Goal: Find specific page/section: Find specific page/section

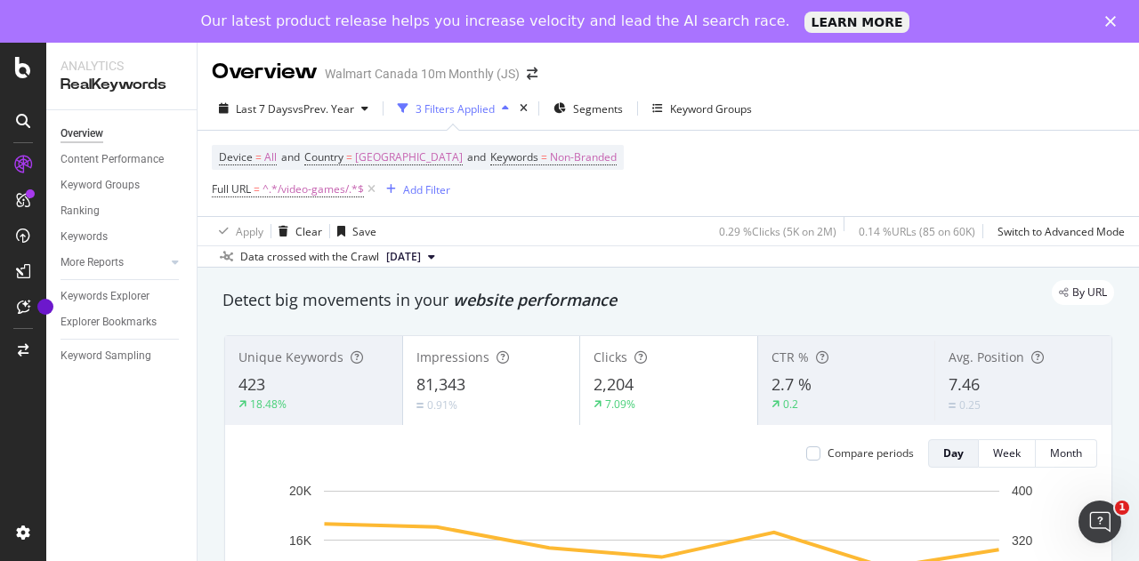
scroll to position [2266, 0]
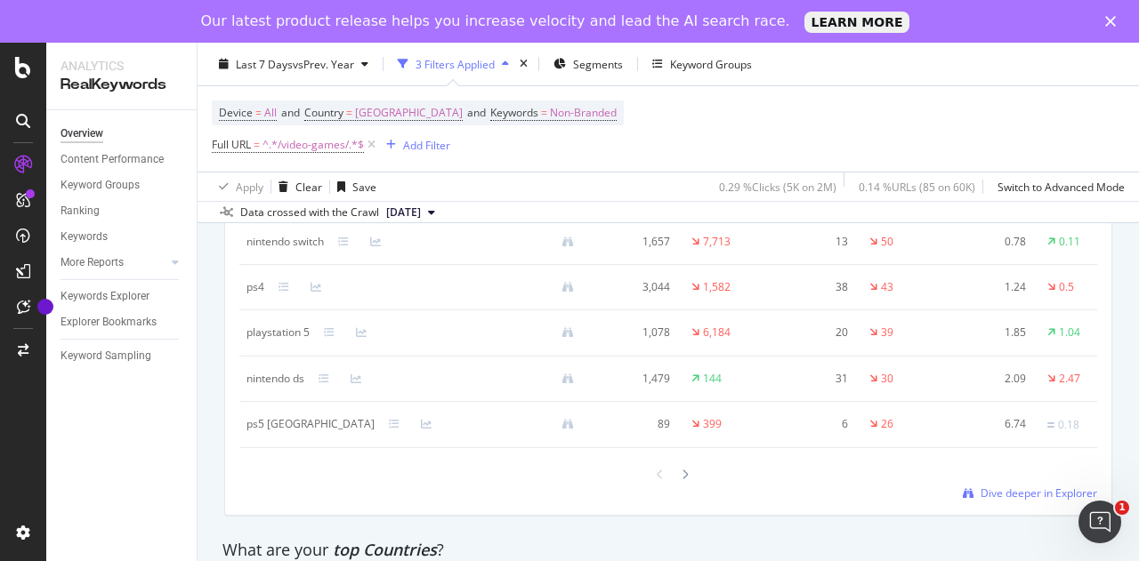
click at [220, 368] on div "Losing Data Dimensions Keyword Smart Keyword Keyword Group Full URL smartlink-p…" at bounding box center [668, 295] width 909 height 469
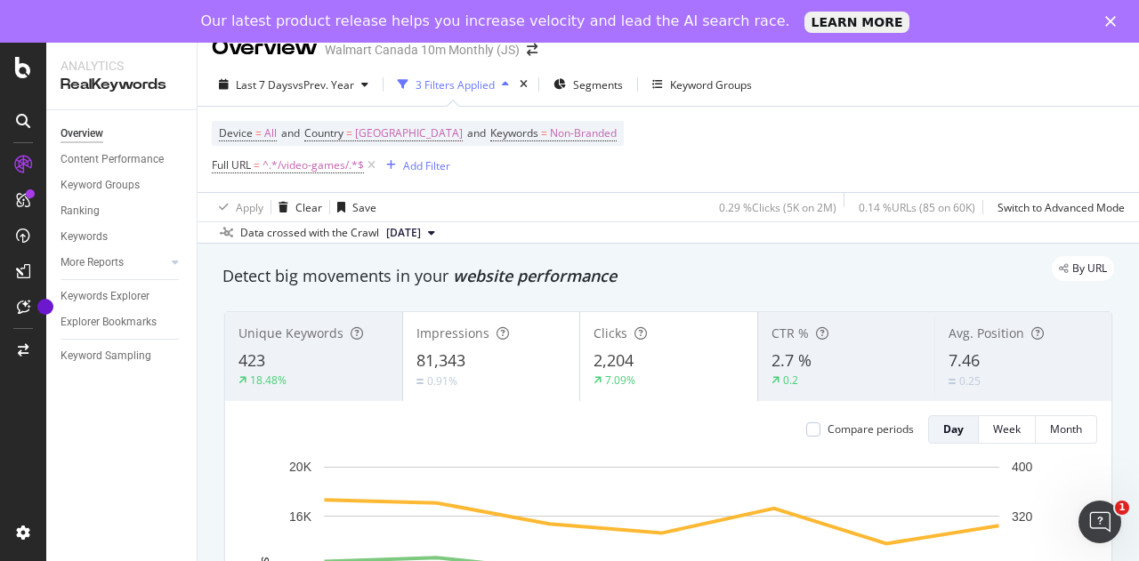
scroll to position [23, 0]
click at [85, 236] on div "Keywords" at bounding box center [83, 237] width 47 height 19
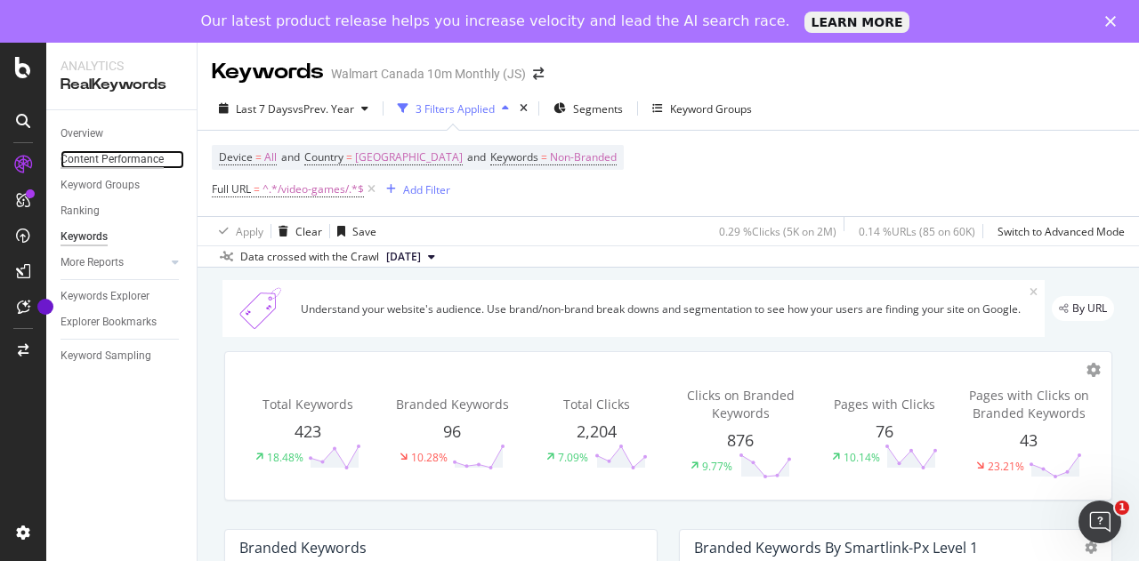
click at [127, 164] on div "Content Performance" at bounding box center [111, 159] width 103 height 19
